Goal: Task Accomplishment & Management: Manage account settings

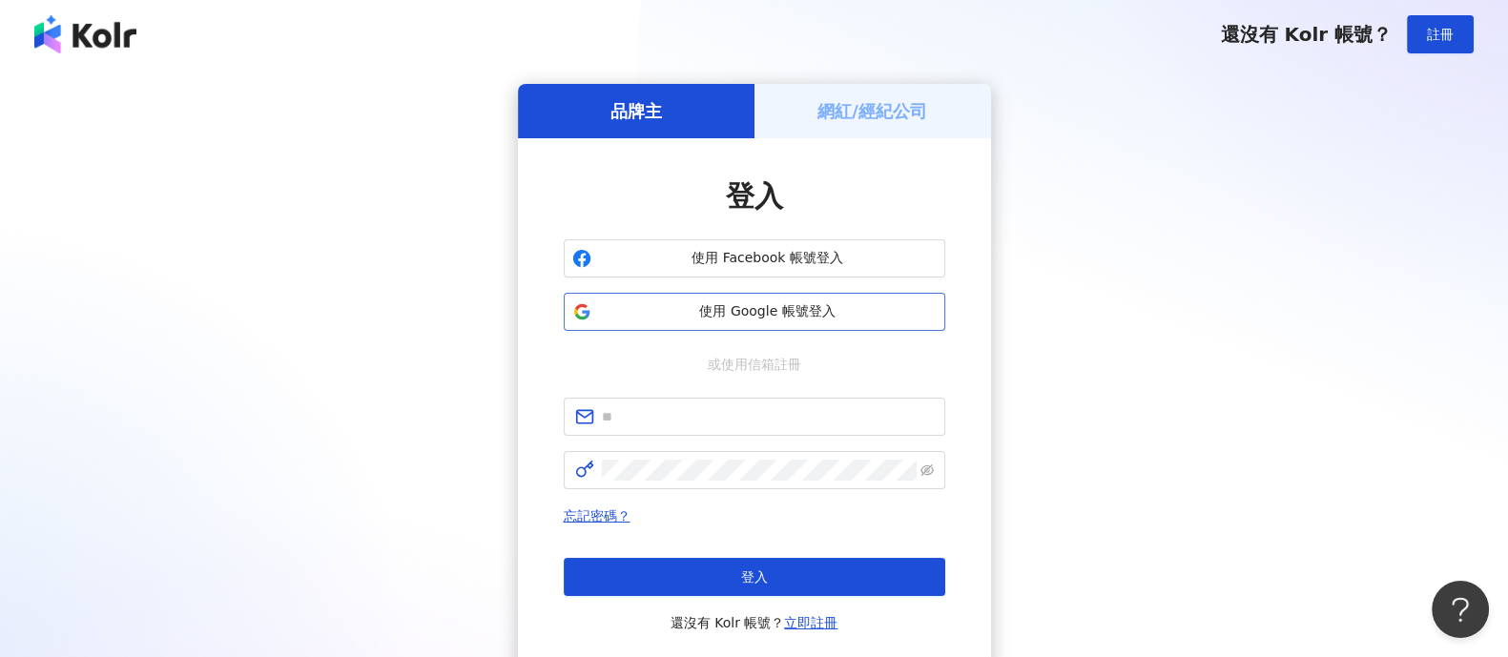
click at [796, 312] on span "使用 Google 帳號登入" at bounding box center [768, 311] width 338 height 19
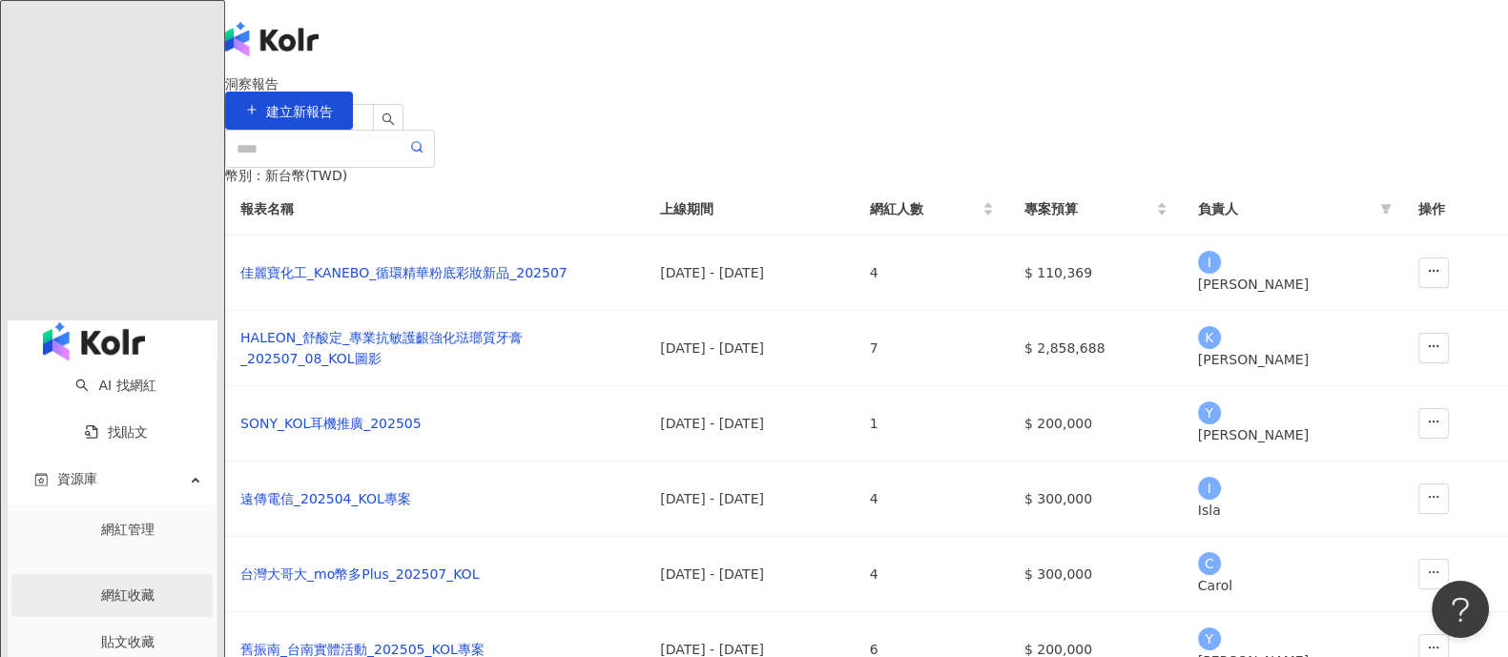
click at [115, 588] on link "網紅收藏" at bounding box center [127, 595] width 53 height 15
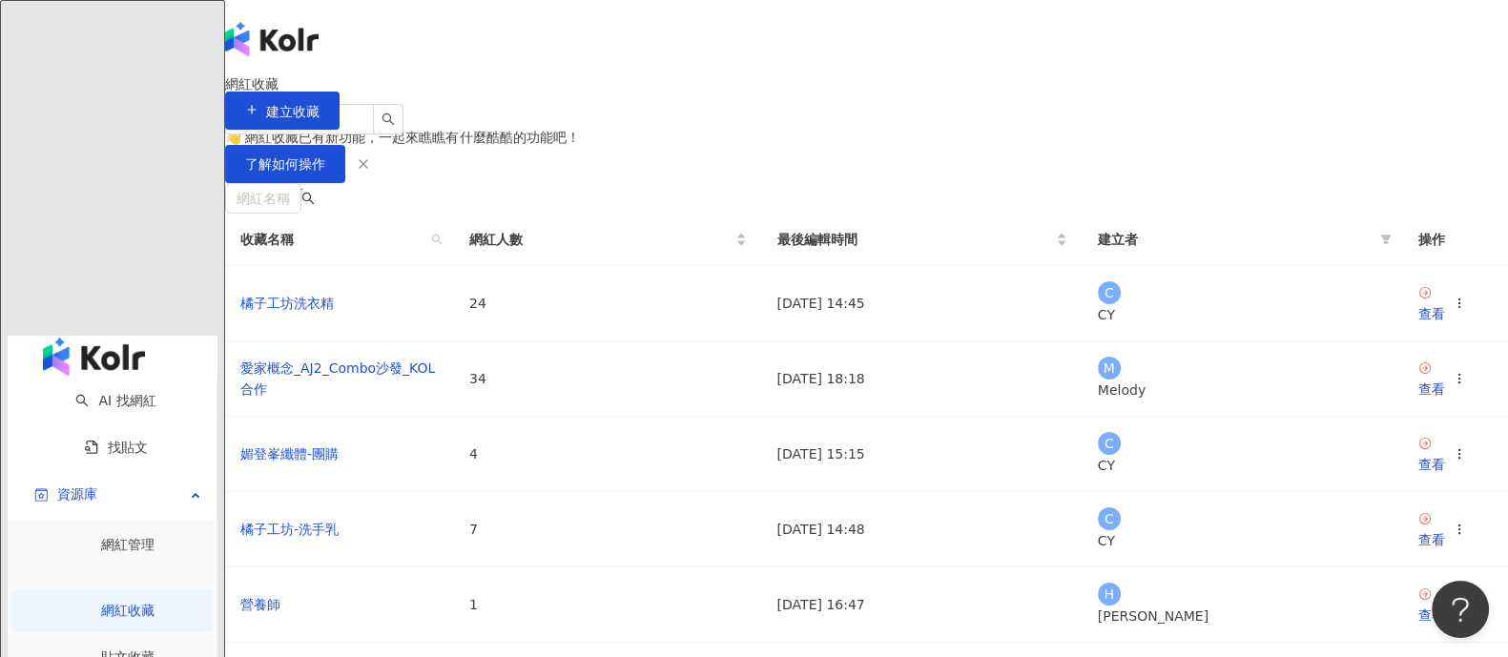
click at [262, 326] on img at bounding box center [244, 344] width 36 height 36
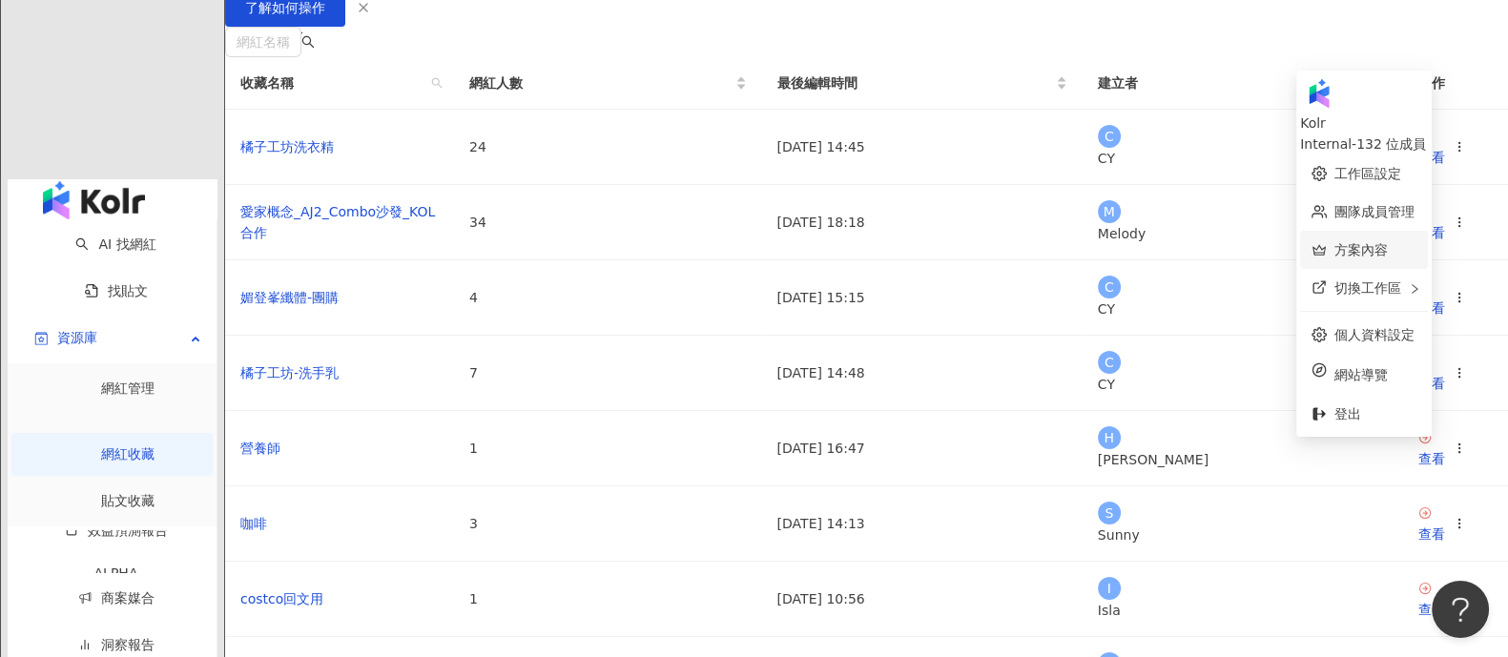
scroll to position [118, 0]
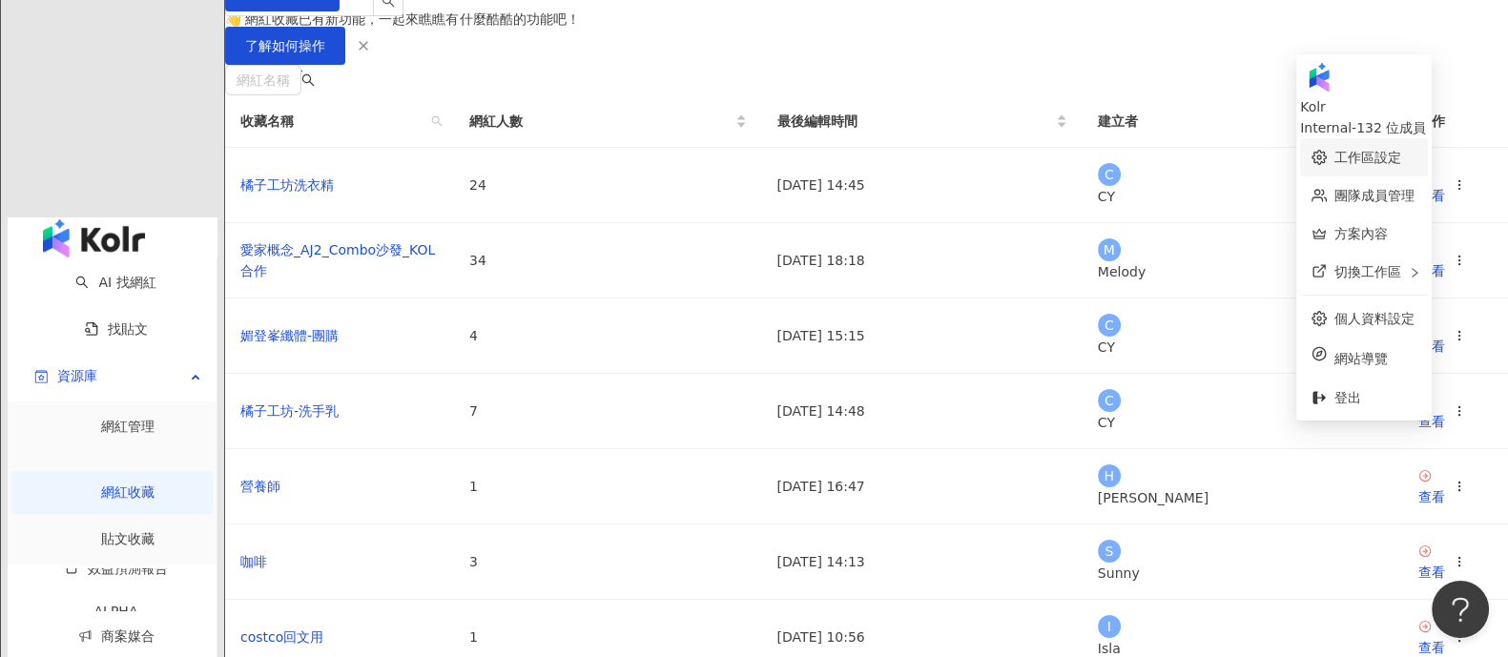
click at [1357, 150] on link "工作區設定" at bounding box center [1367, 157] width 67 height 15
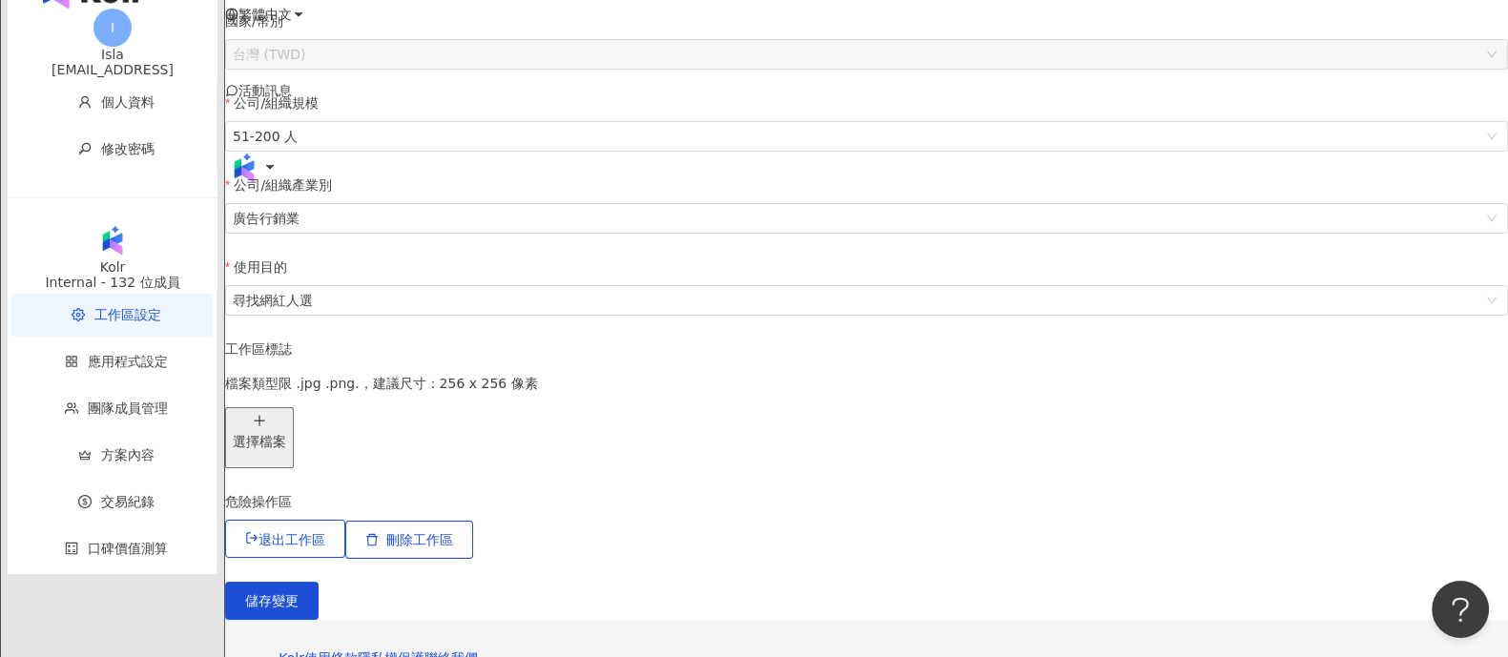
scroll to position [476, 0]
